Goal: Information Seeking & Learning: Learn about a topic

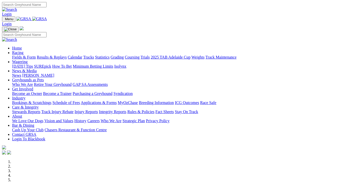
scroll to position [408, 0]
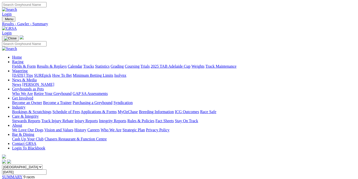
scroll to position [80, 0]
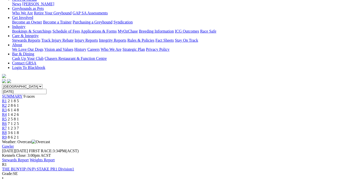
click at [29, 157] on link "Stewards Report" at bounding box center [15, 159] width 27 height 4
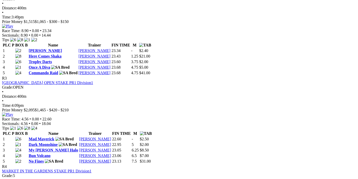
scroll to position [402, 0]
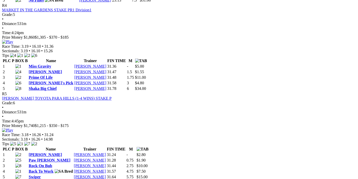
scroll to position [562, 0]
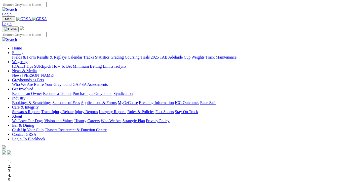
scroll to position [409, 0]
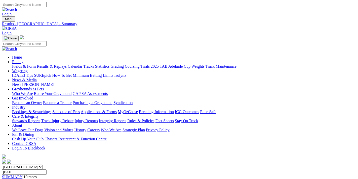
scroll to position [107, 0]
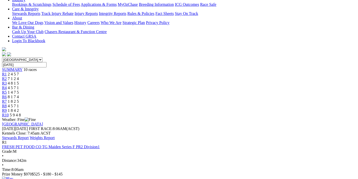
click at [29, 135] on link "Stewards Report" at bounding box center [15, 137] width 27 height 4
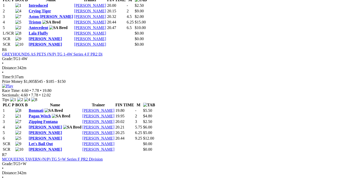
scroll to position [643, 0]
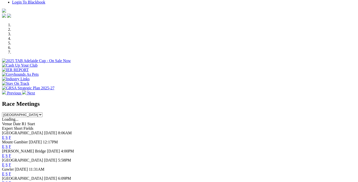
scroll to position [164, 0]
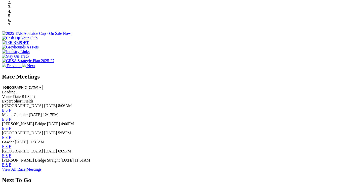
click at [11, 126] on link "F" at bounding box center [10, 128] width 2 height 4
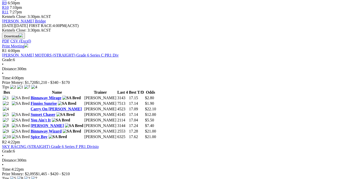
scroll to position [268, 0]
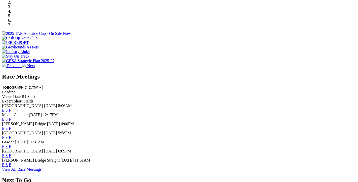
scroll to position [218, 0]
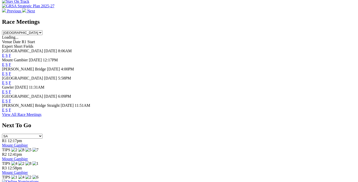
click at [11, 109] on link "F" at bounding box center [10, 110] width 2 height 4
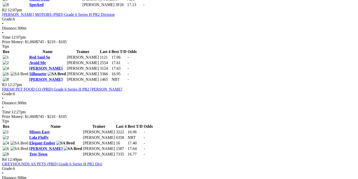
scroll to position [429, 0]
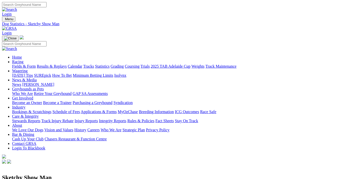
scroll to position [107, 0]
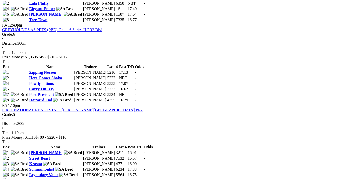
scroll to position [402, 0]
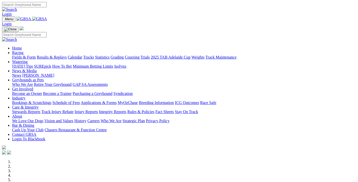
scroll to position [219, 0]
